Goal: Information Seeking & Learning: Learn about a topic

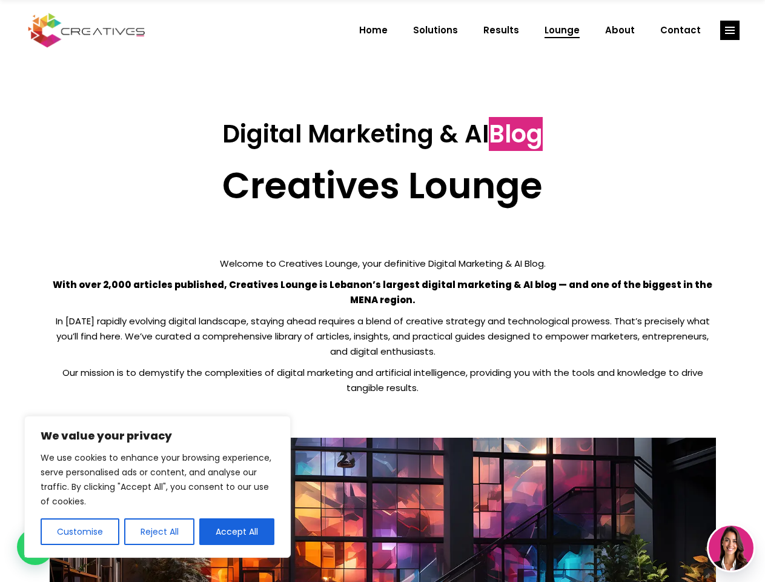
click at [382, 291] on p "With over 2,000 articles published, Creatives Lounge is Lebanon’s largest digit…" at bounding box center [383, 292] width 667 height 30
click at [79, 532] on button "Customise" at bounding box center [80, 531] width 79 height 27
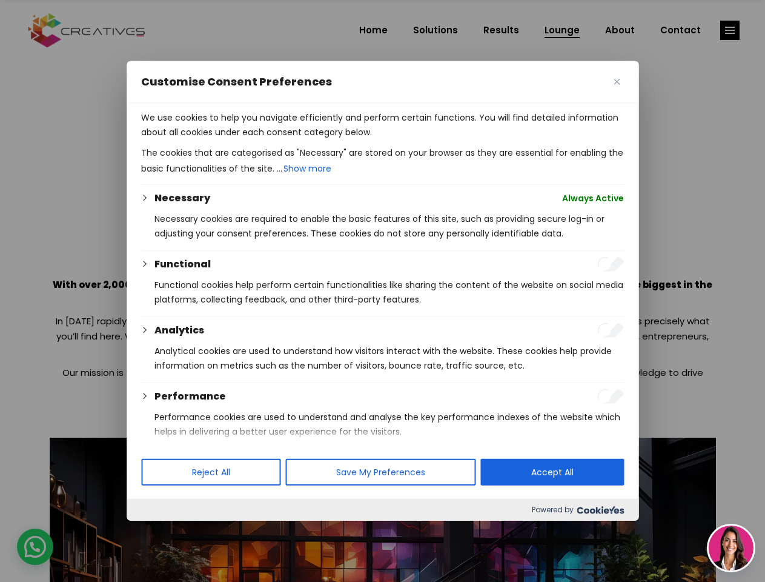
click at [159, 532] on div at bounding box center [382, 291] width 765 height 582
click at [237, 139] on p "We use cookies to help you navigate efficiently and perform certain functions. …" at bounding box center [382, 124] width 483 height 29
click at [730, 30] on div at bounding box center [382, 291] width 765 height 582
click at [732, 548] on img at bounding box center [731, 547] width 45 height 45
